Goal: Task Accomplishment & Management: Use online tool/utility

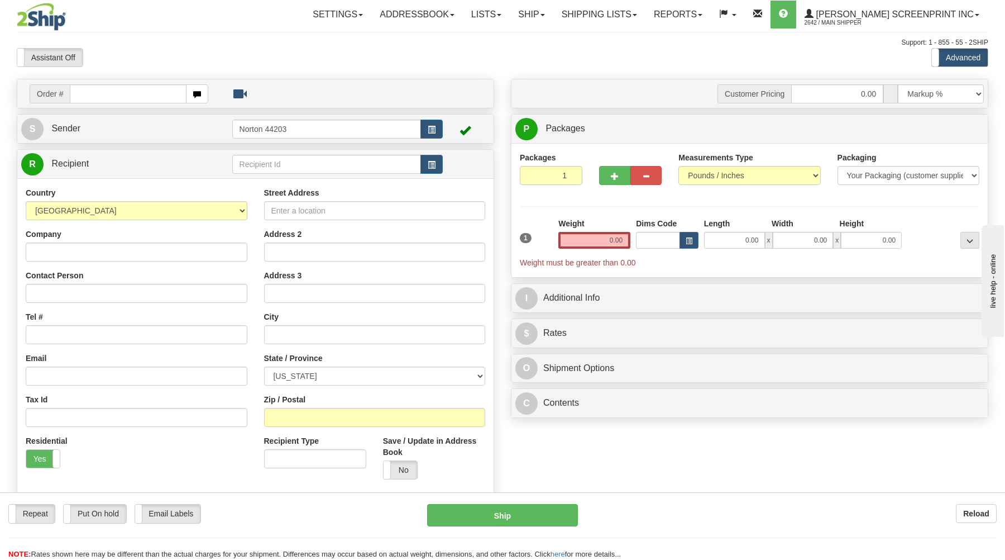
click at [171, 102] on input "text" at bounding box center [128, 93] width 116 height 19
type input "17001"
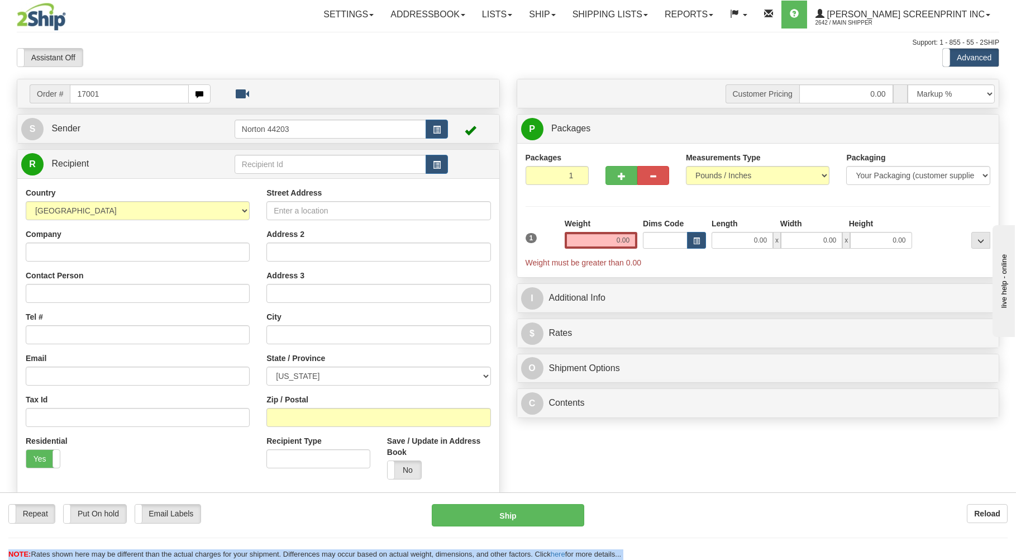
click at [183, 48] on div "Toggle navigation Settings Shipping Preferences Fields Preferences New" at bounding box center [508, 314] width 1016 height 629
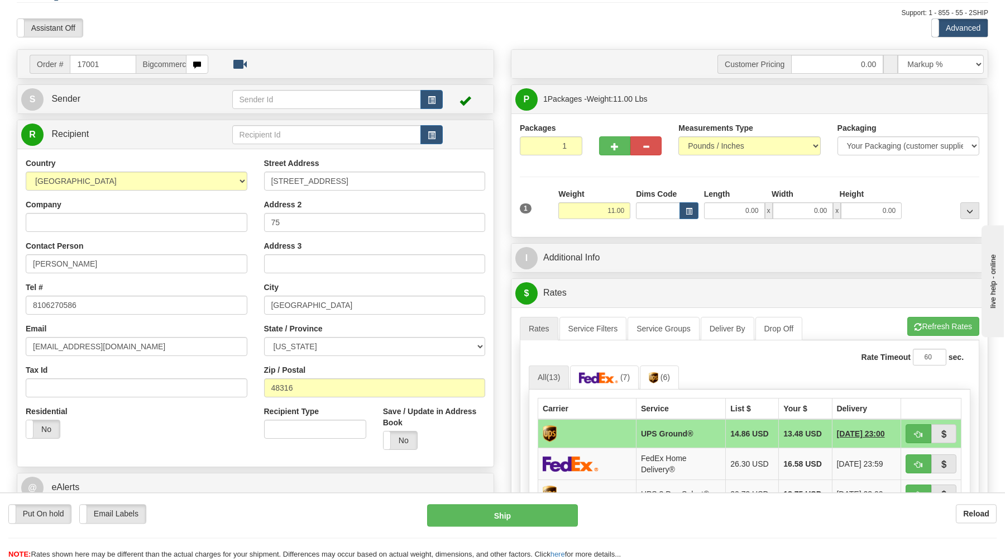
scroll to position [60, 0]
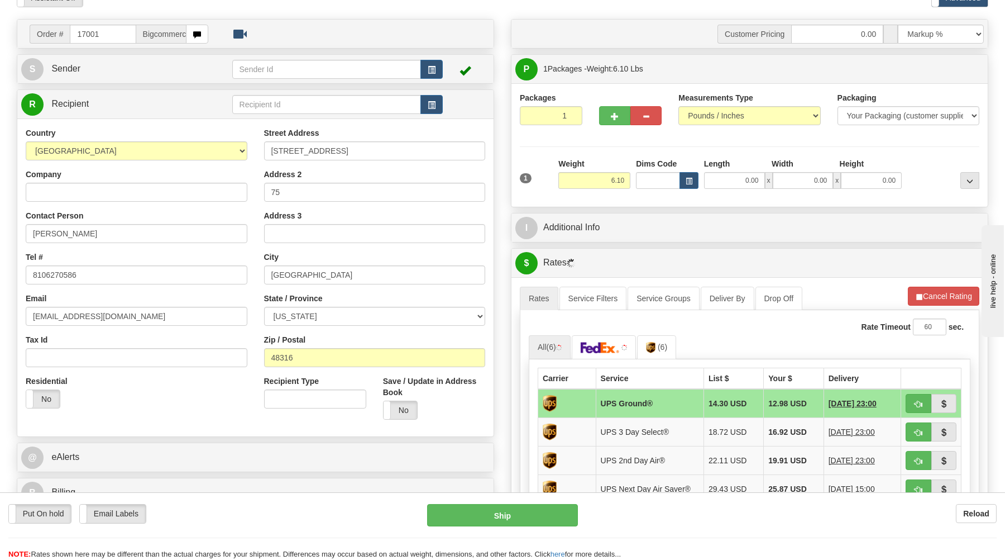
type input "0.00"
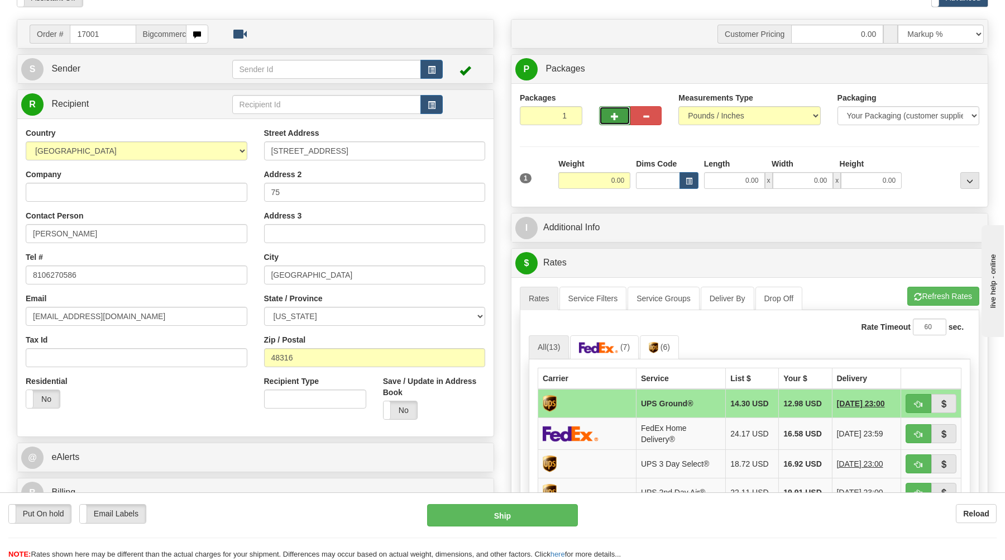
click at [608, 117] on button "button" at bounding box center [614, 115] width 31 height 19
type input "2"
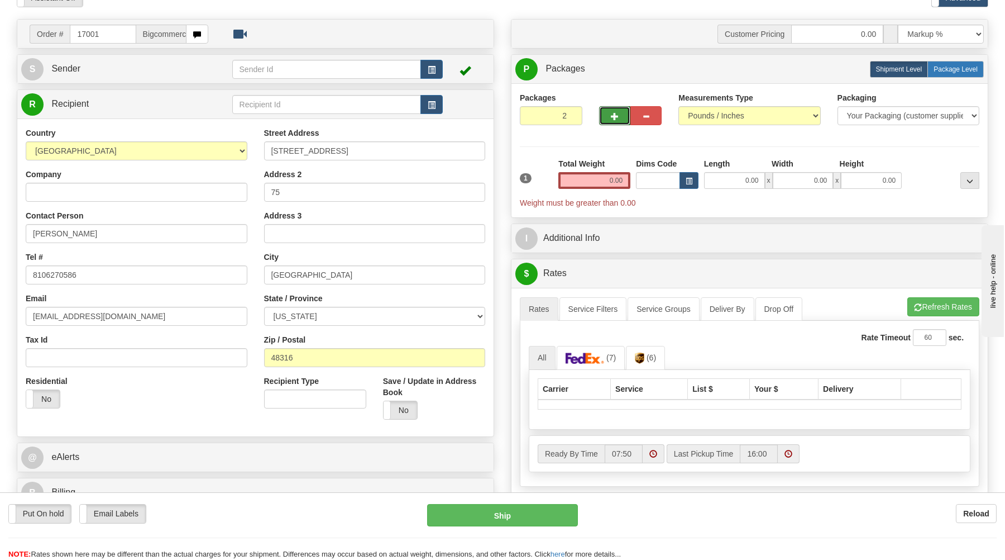
click at [954, 69] on span "Package Level" at bounding box center [956, 69] width 44 height 8
radio input "true"
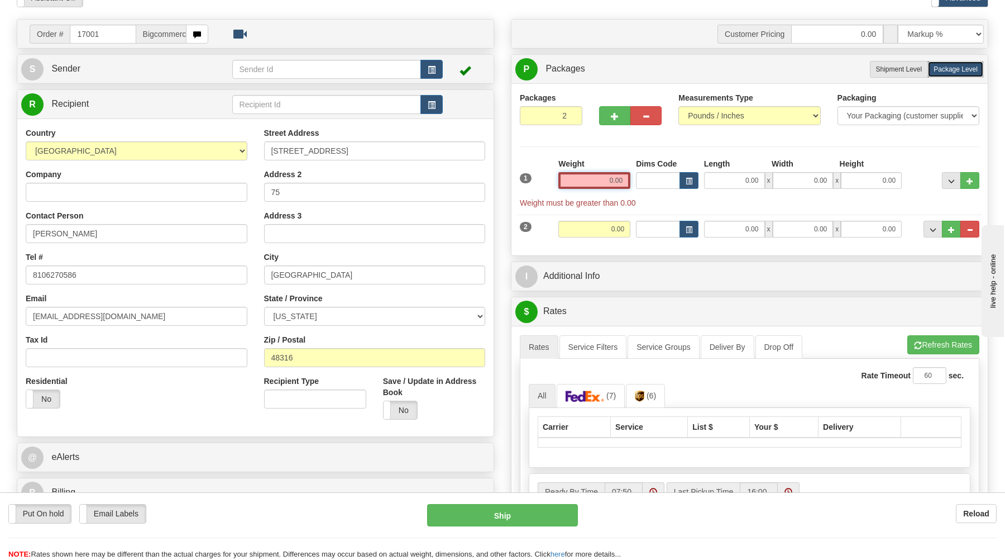
click at [624, 180] on input "0.00" at bounding box center [595, 180] width 72 height 17
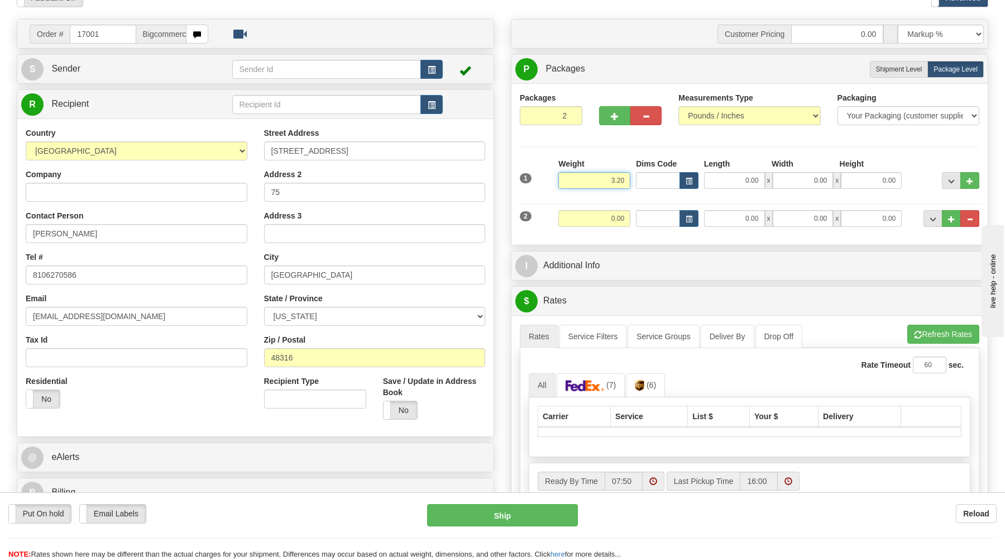
type input "3.20"
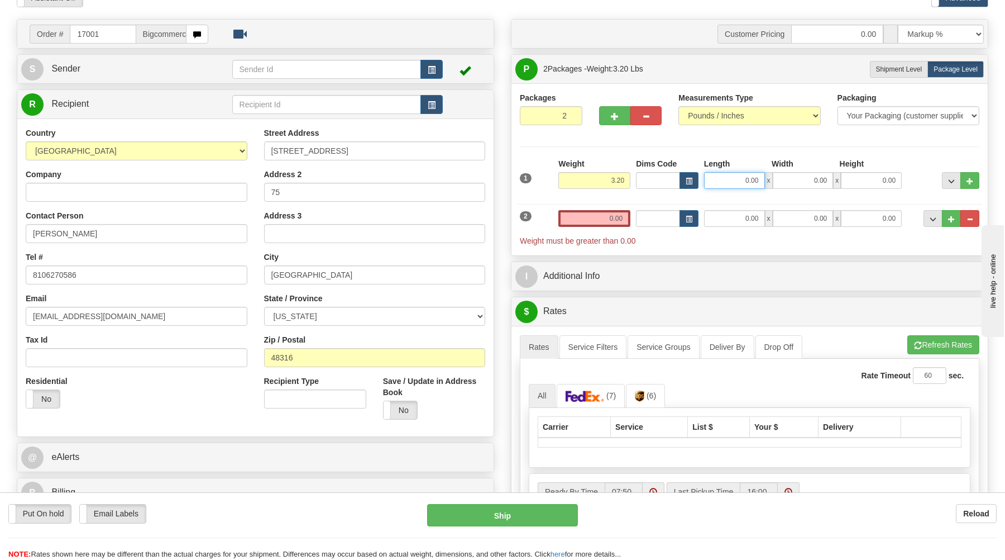
click at [737, 183] on input "0.00" at bounding box center [734, 180] width 61 height 17
type input "22.00"
click at [809, 180] on input "0.00" at bounding box center [803, 180] width 61 height 17
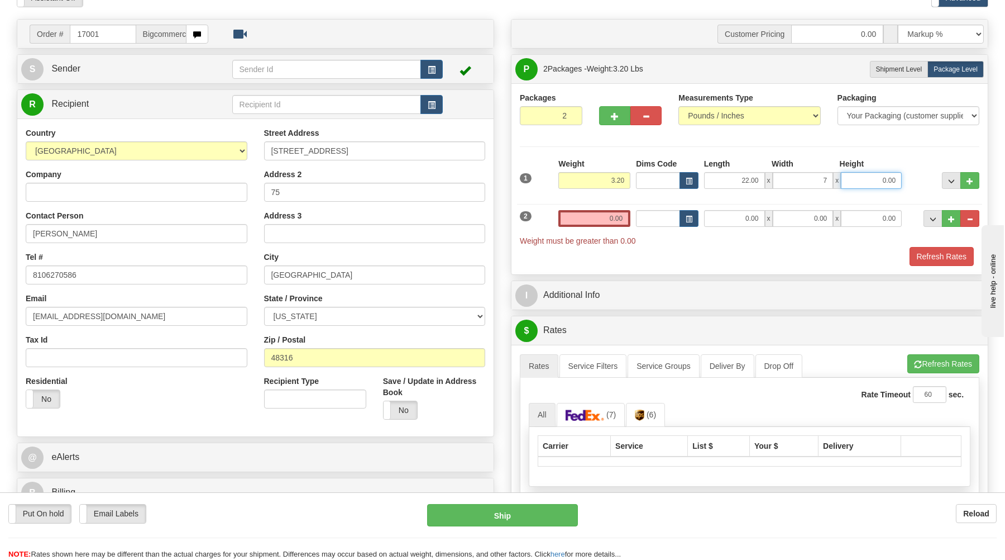
type input "7.00"
click at [858, 184] on input "0.00" at bounding box center [871, 180] width 61 height 17
type input "7.00"
click at [585, 223] on input "0.00" at bounding box center [595, 218] width 72 height 17
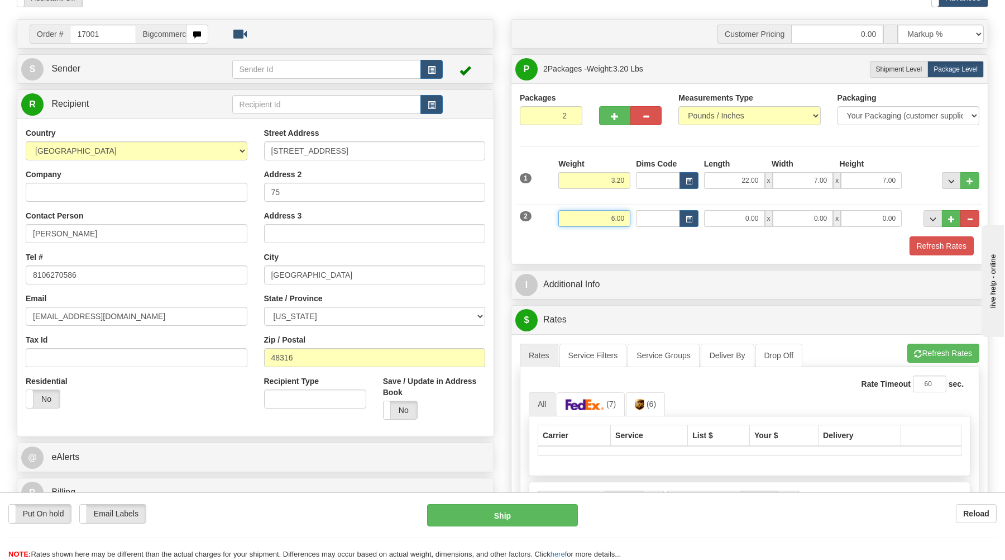
type input "6.00"
click at [722, 220] on input "0.00" at bounding box center [734, 218] width 61 height 17
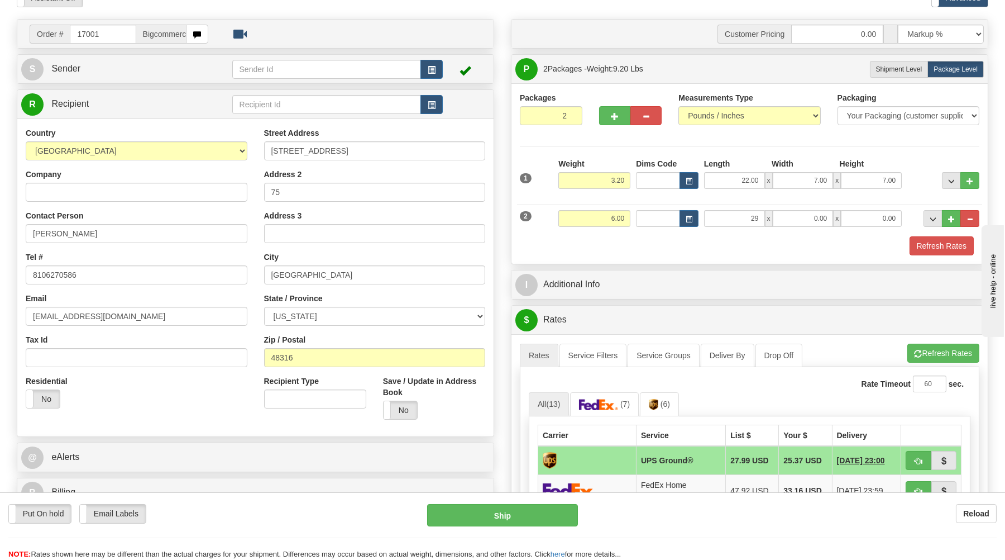
type input "29.00"
click at [816, 211] on div "2 Weight 6.00 Dims Code Length Width Height" at bounding box center [749, 216] width 465 height 37
click at [793, 220] on input "0.00" at bounding box center [803, 218] width 61 height 17
type input "17.00"
click at [866, 221] on input "0.00" at bounding box center [871, 218] width 61 height 17
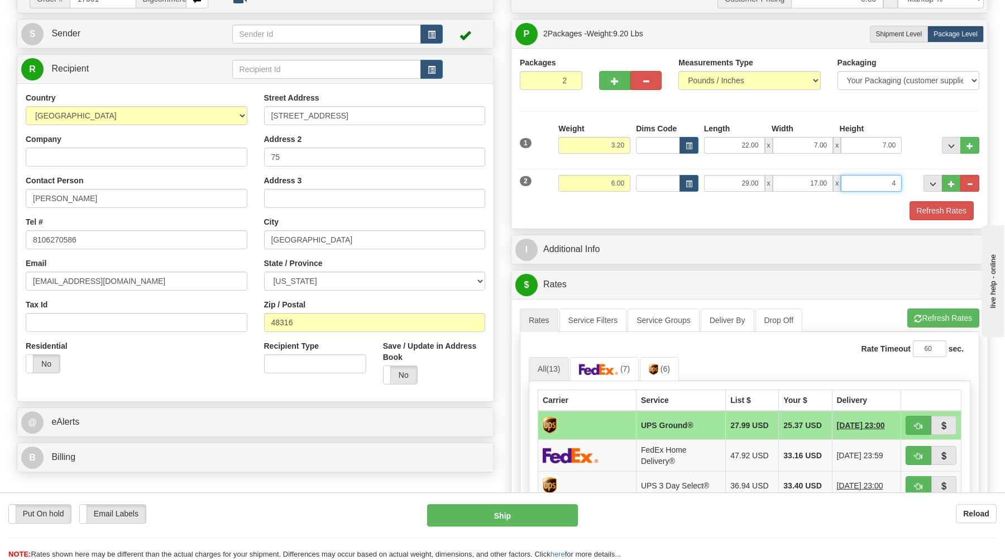
scroll to position [120, 0]
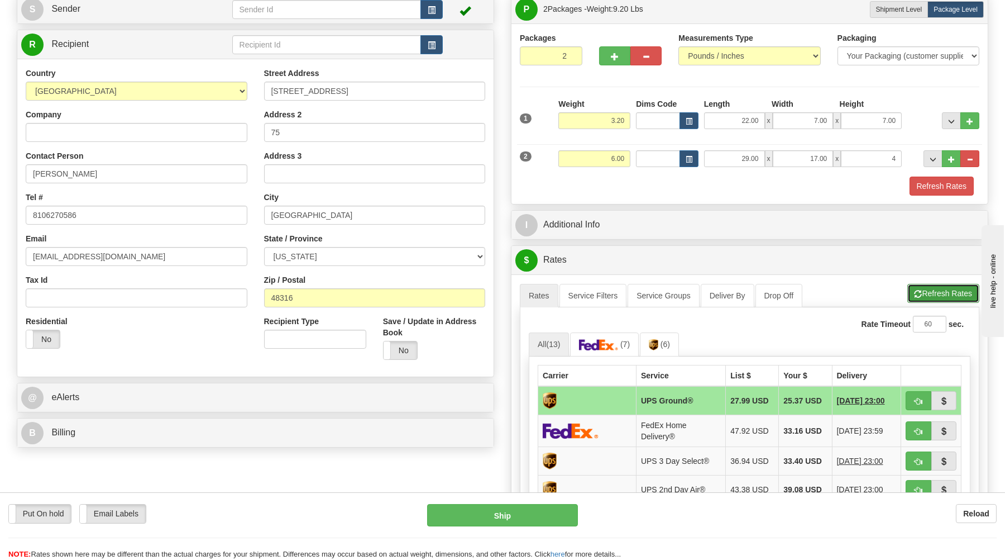
type input "4.00"
click at [916, 289] on button "Refresh Rates" at bounding box center [944, 293] width 72 height 19
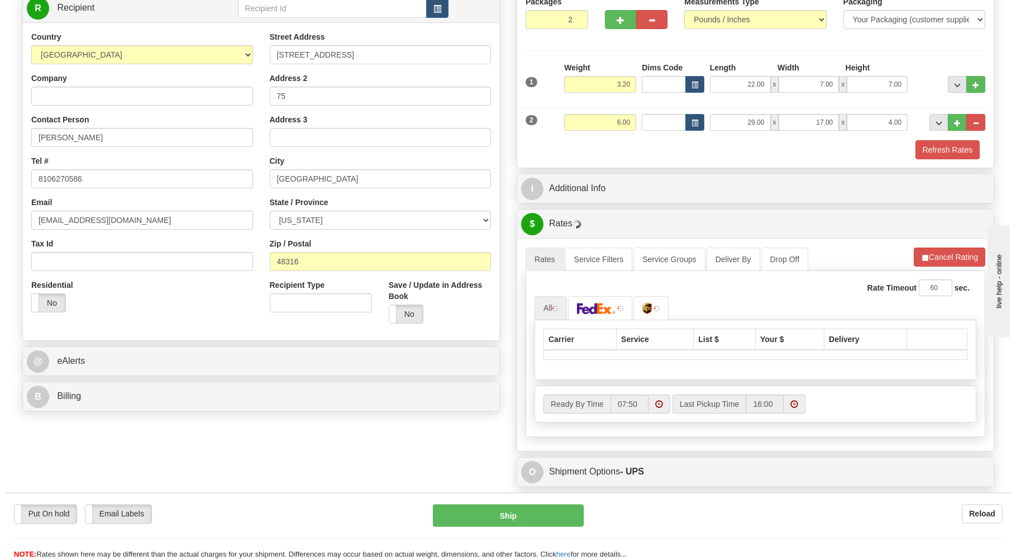
scroll to position [179, 0]
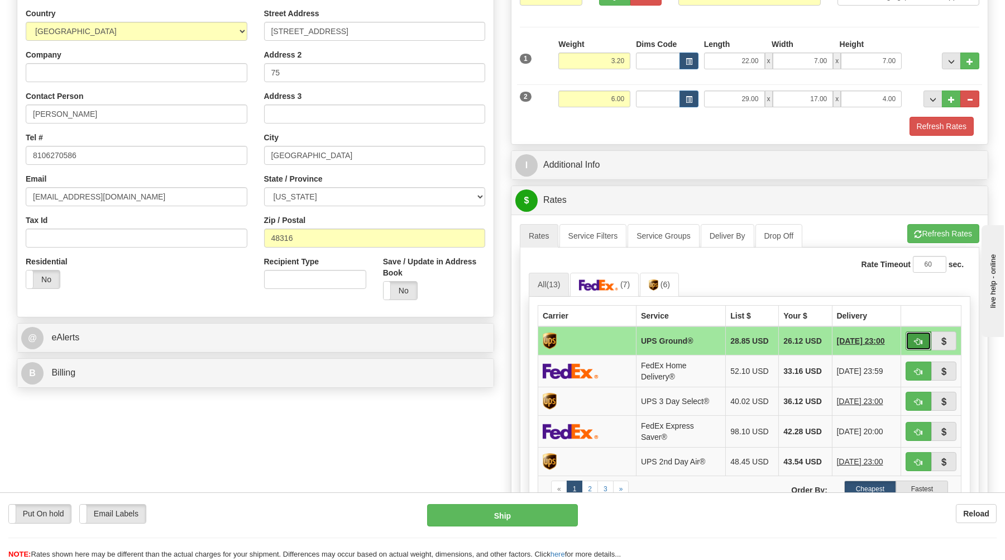
click at [915, 337] on button "button" at bounding box center [919, 340] width 26 height 19
type input "03"
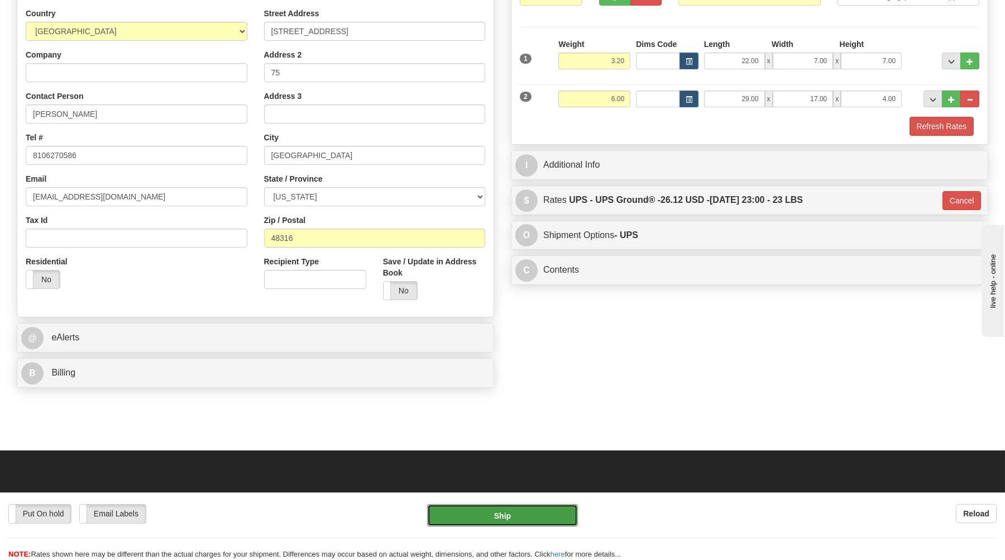
click at [534, 517] on button "Ship" at bounding box center [502, 515] width 151 height 22
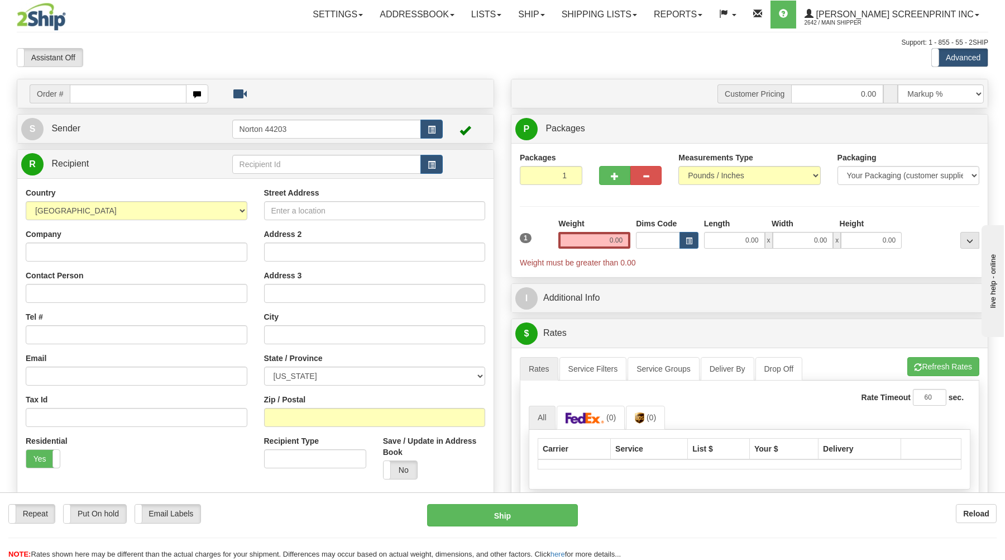
type input "10.60"
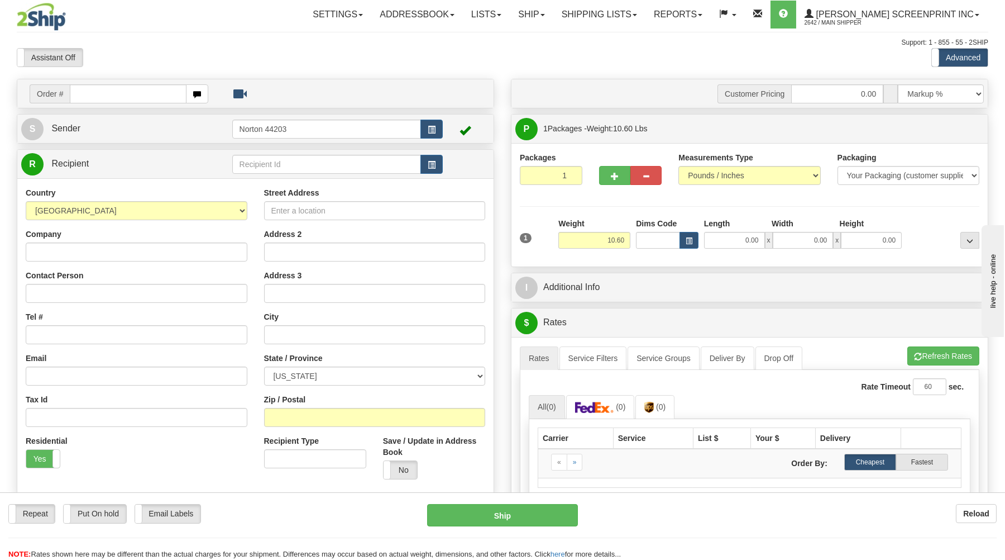
click at [144, 101] on input "text" at bounding box center [128, 93] width 116 height 19
type input "31521877"
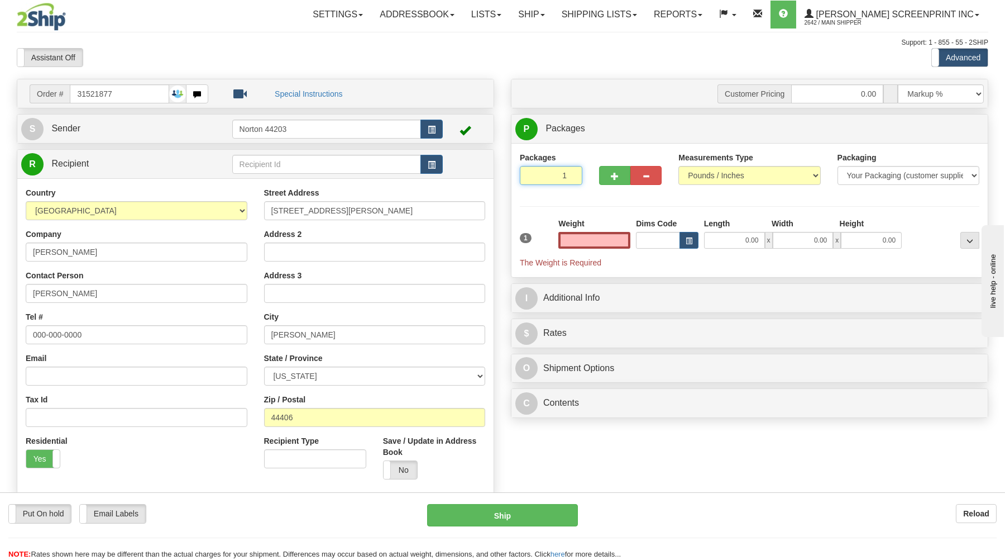
type input "0.00"
drag, startPoint x: 552, startPoint y: 171, endPoint x: 560, endPoint y: 178, distance: 10.7
click at [555, 174] on input "1" at bounding box center [551, 175] width 63 height 19
click at [599, 242] on input "0.00" at bounding box center [595, 240] width 72 height 17
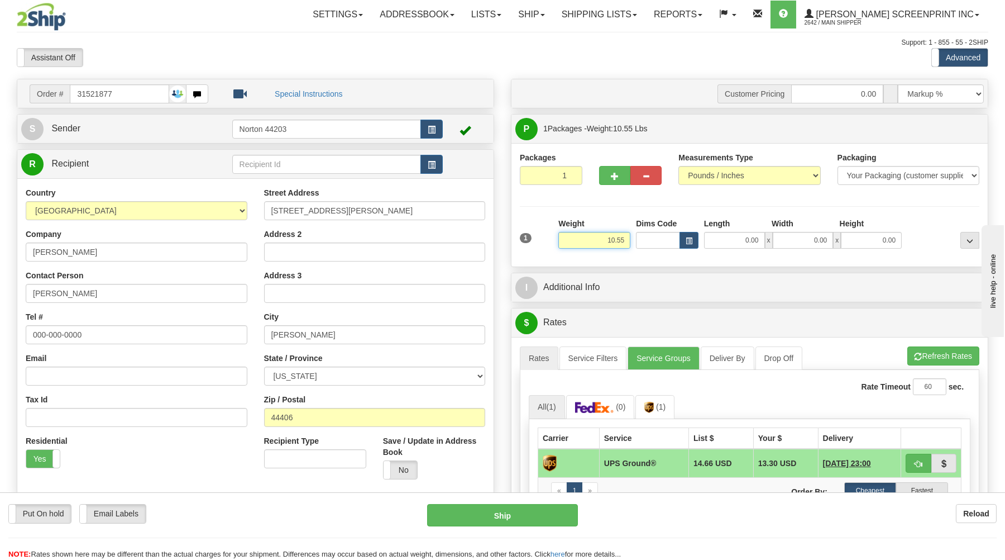
type input "10.60"
click at [721, 244] on input "0.00" at bounding box center [734, 240] width 61 height 17
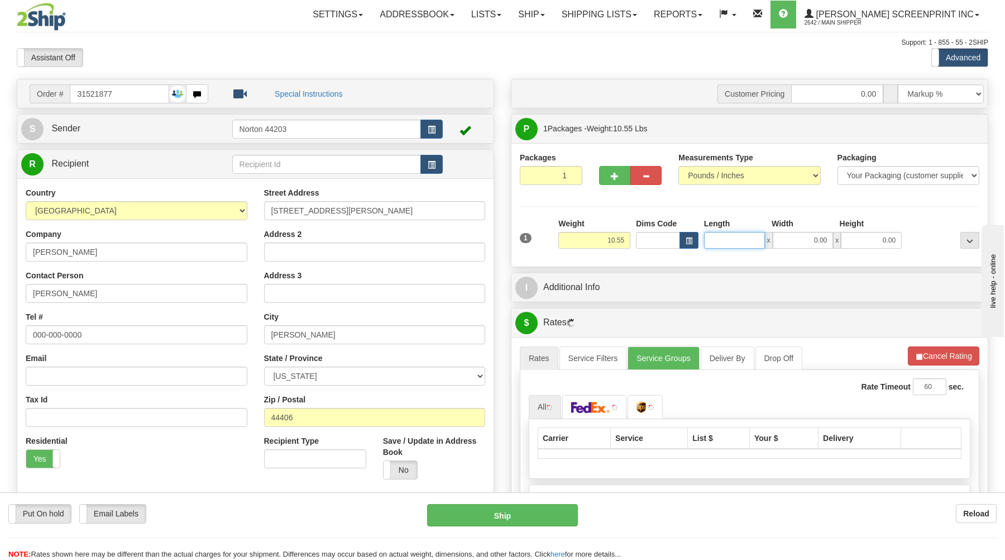
type input "10.50"
type input "2"
type input "10.60"
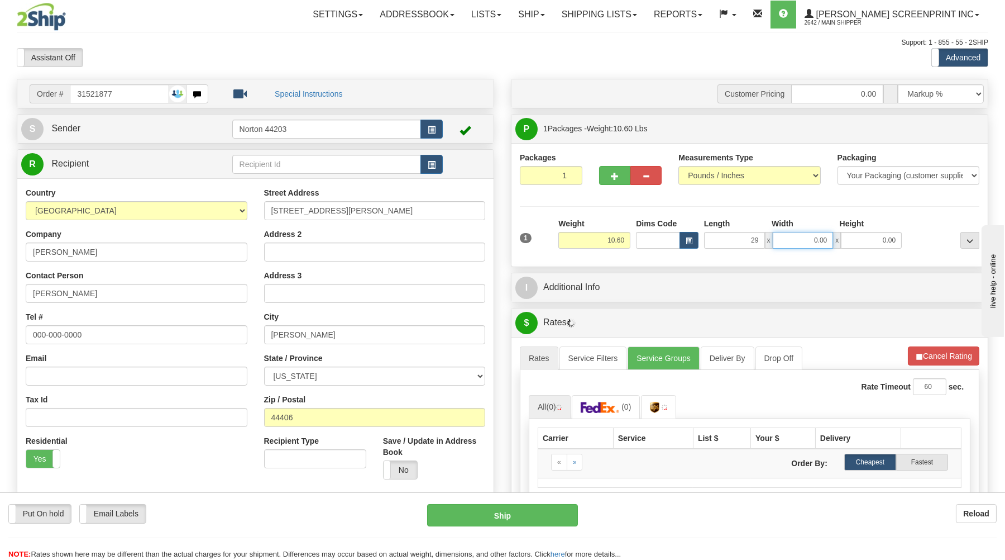
type input "29.00"
click at [808, 241] on input "0.00" at bounding box center [803, 240] width 61 height 17
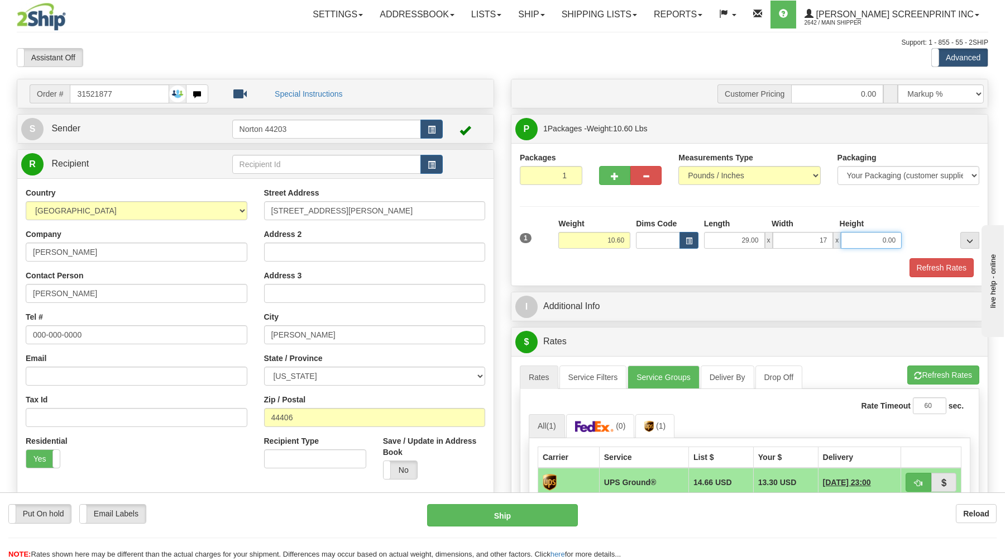
type input "17.00"
click at [866, 241] on input "0.00" at bounding box center [871, 240] width 61 height 17
type input "4"
type input "7.00"
click at [947, 266] on button "Refresh Rates" at bounding box center [942, 267] width 64 height 19
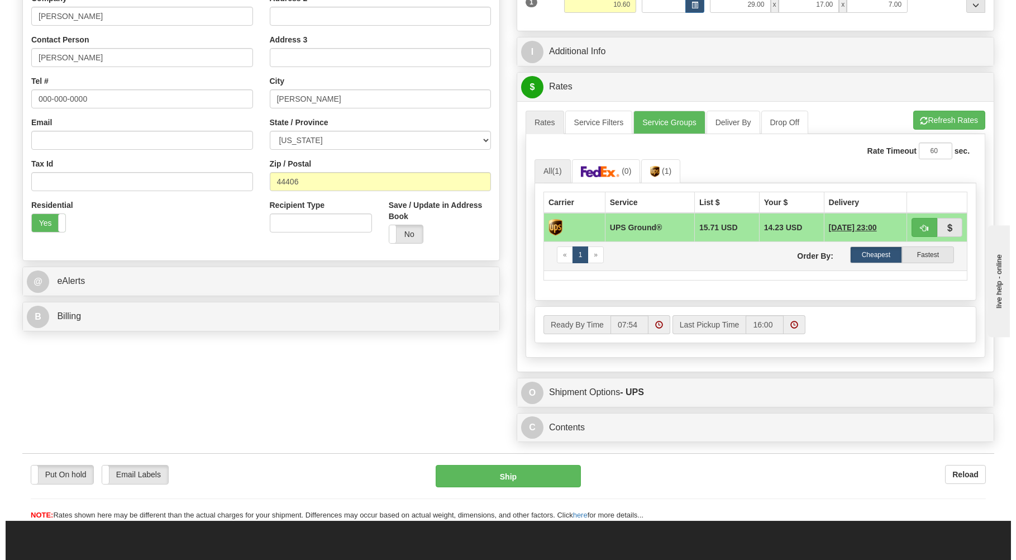
scroll to position [239, 0]
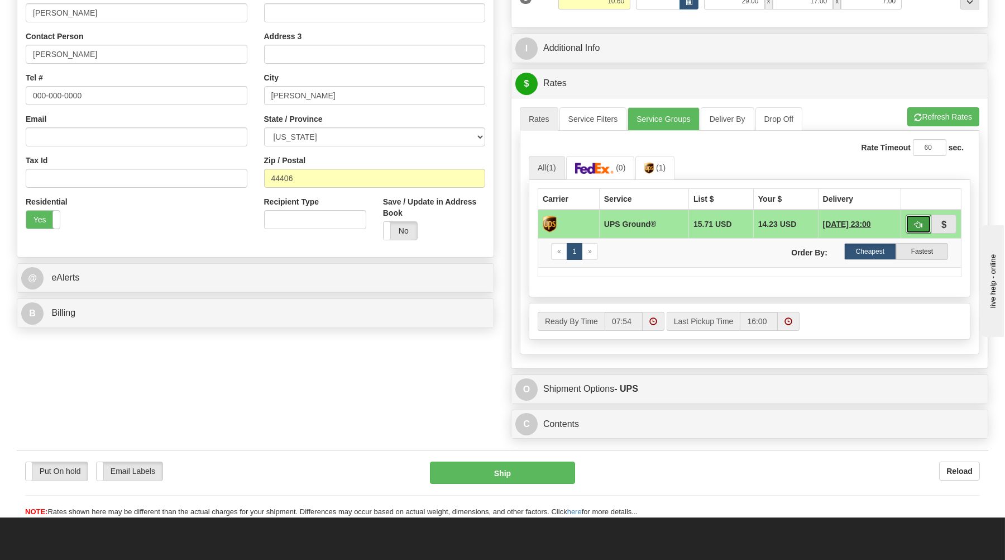
click at [916, 225] on span "button" at bounding box center [919, 224] width 8 height 7
type input "03"
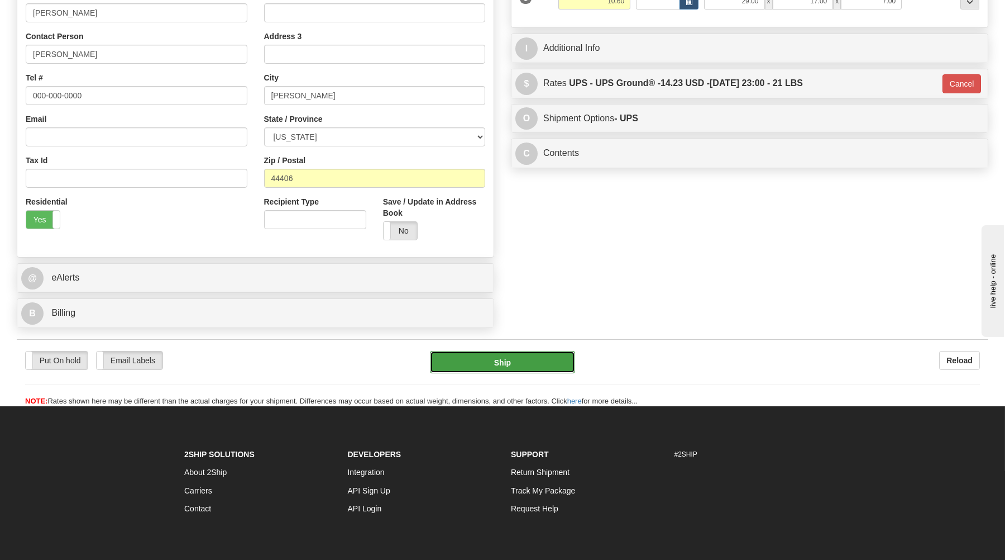
click at [518, 367] on button "Ship" at bounding box center [502, 362] width 145 height 22
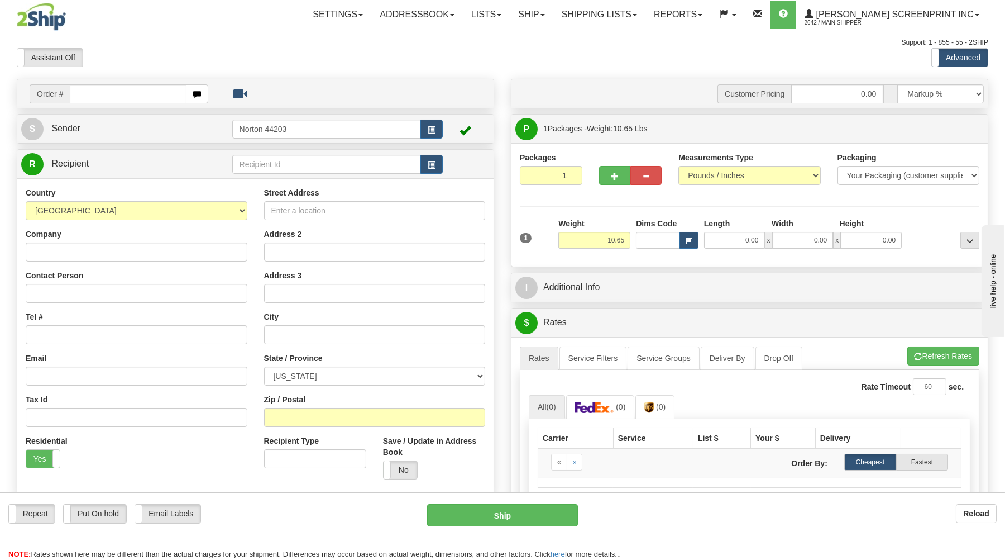
type input "0.00"
